Goal: Transaction & Acquisition: Purchase product/service

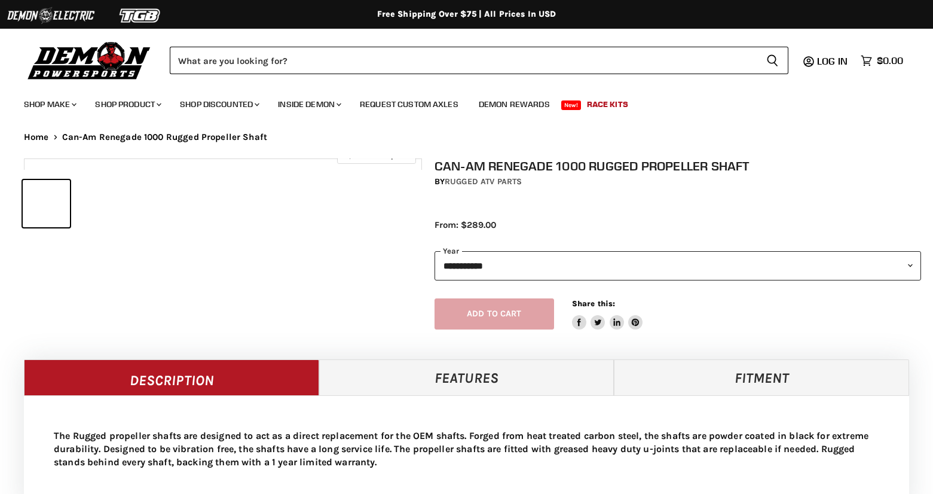
select select "******"
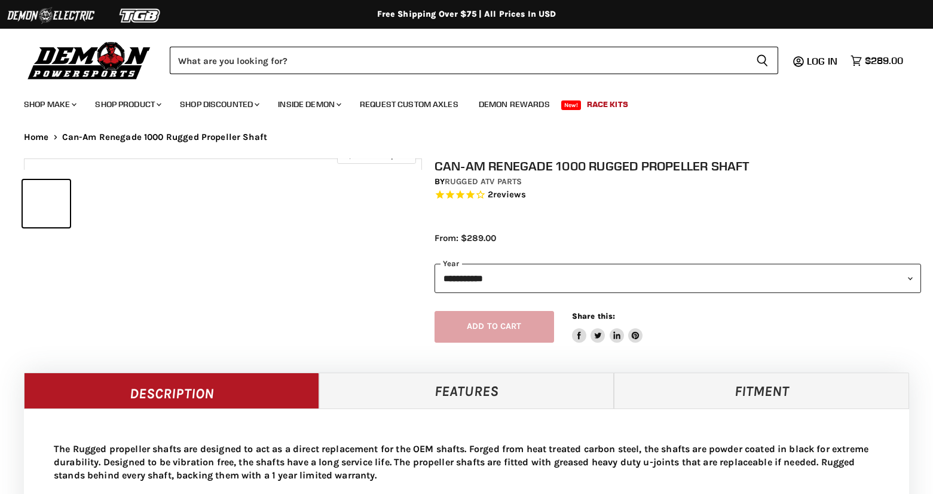
select select "******"
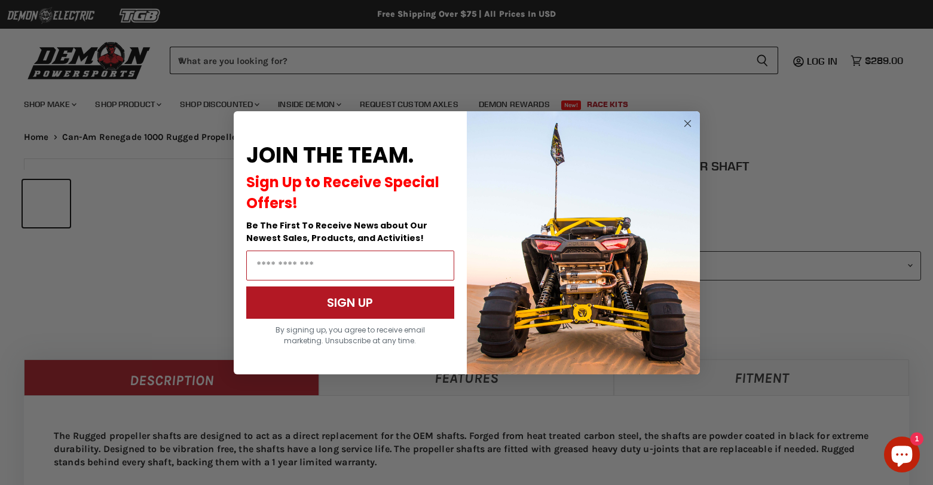
select select "******"
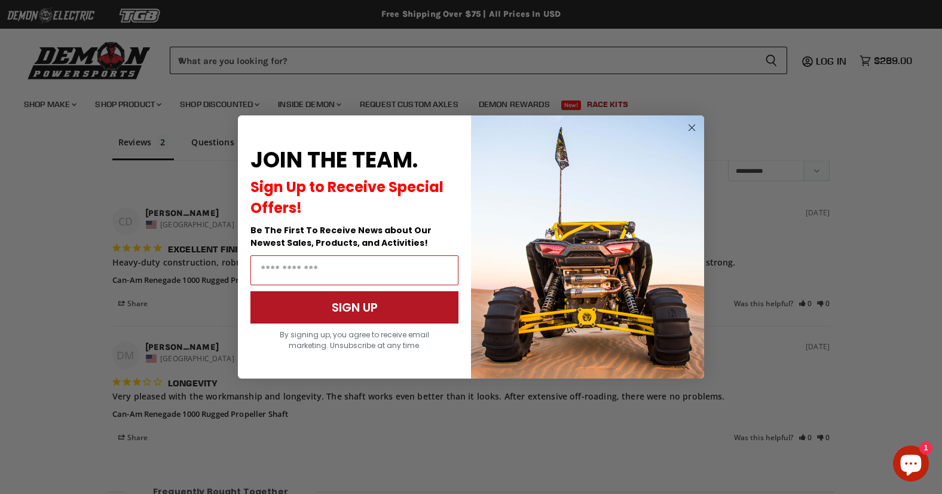
scroll to position [987, 0]
